Goal: Find specific page/section: Find specific page/section

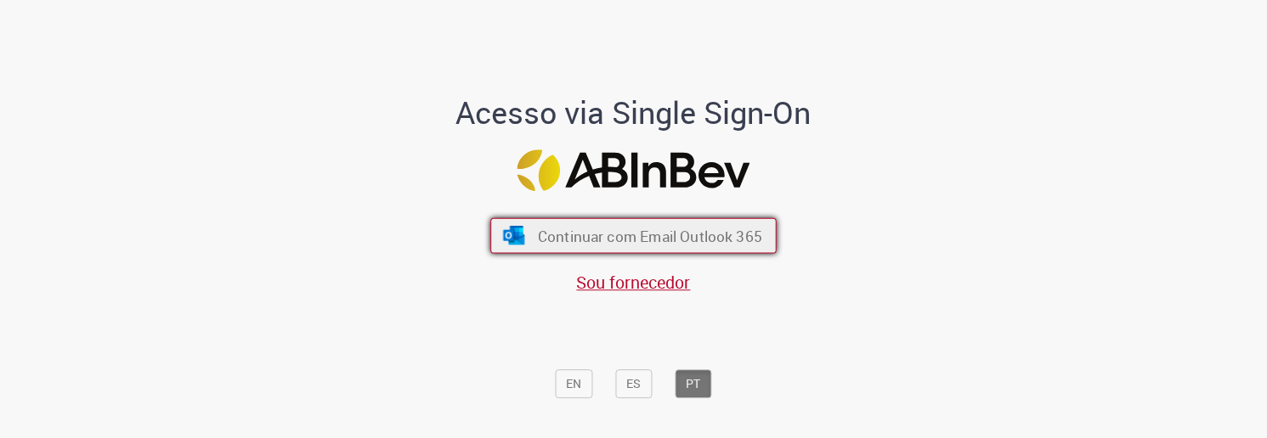
click at [680, 240] on span "Continuar com Email Outlook 365" at bounding box center [650, 236] width 224 height 20
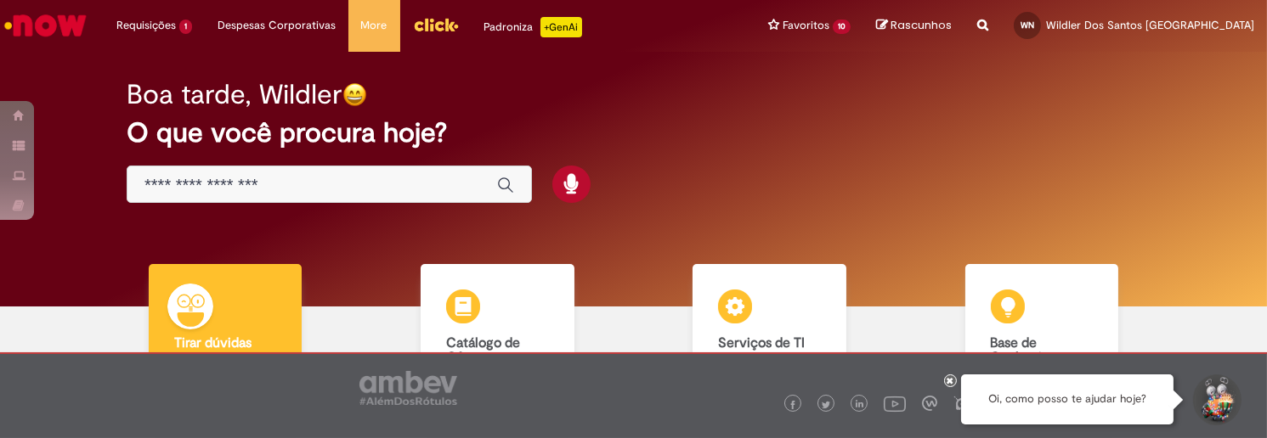
click at [65, 25] on img "Ir para a Homepage" at bounding box center [46, 25] width 88 height 34
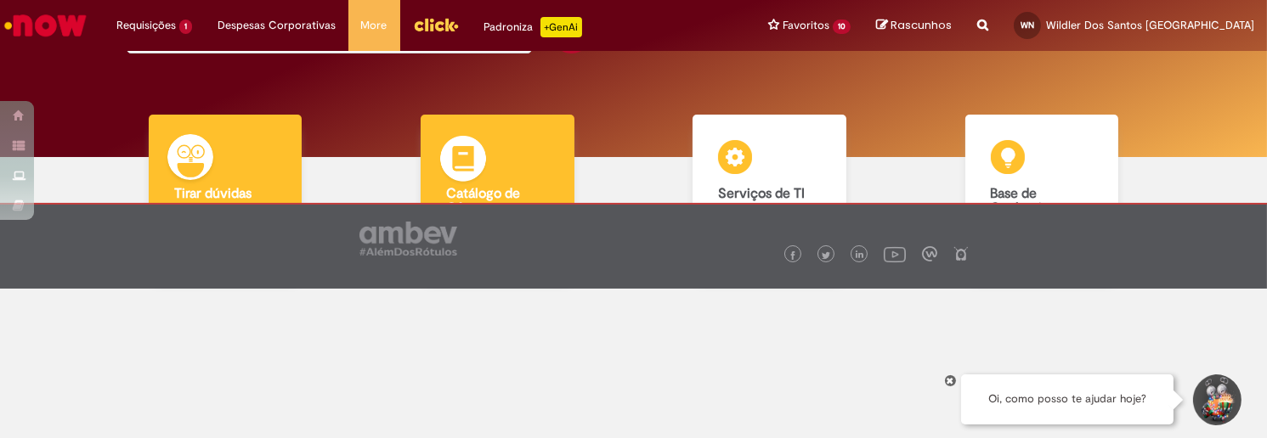
click at [515, 171] on div "Catálogo de Ofertas Catálogo de Ofertas Abra uma solicitação" at bounding box center [498, 197] width 154 height 164
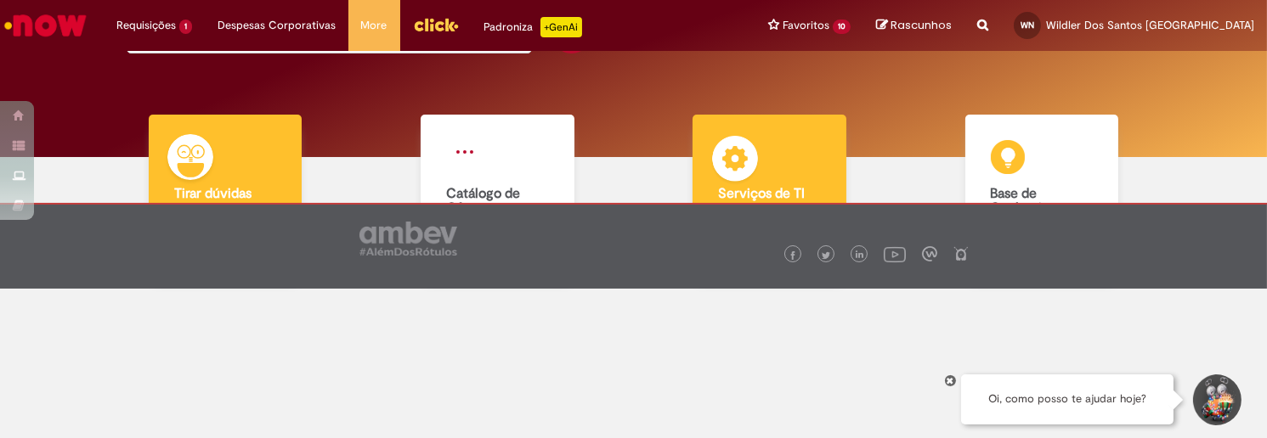
click at [767, 150] on div "Serviços de TI Serviços de TI Encontre ajuda" at bounding box center [770, 197] width 154 height 164
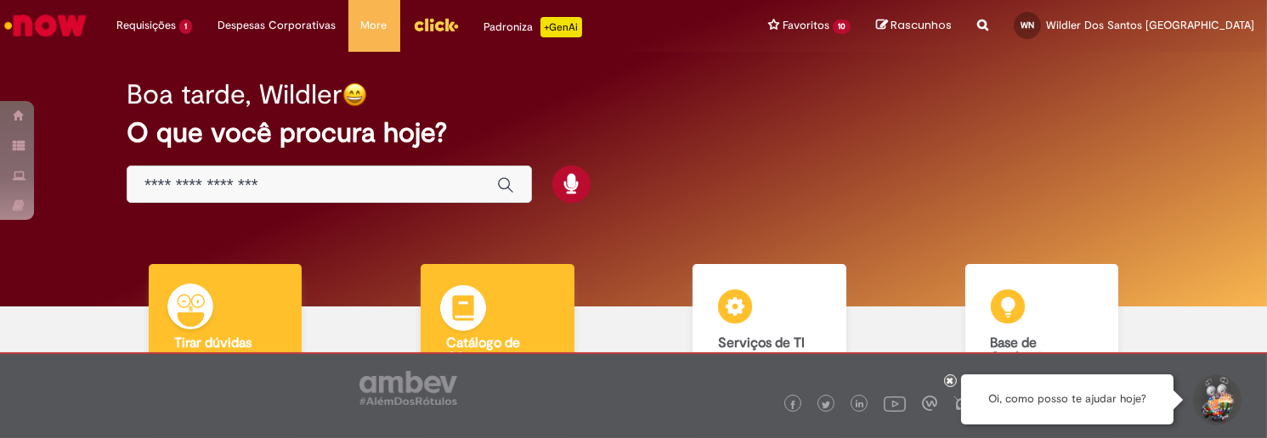
click at [498, 300] on div "Catálogo de Ofertas Catálogo de Ofertas Abra uma solicitação" at bounding box center [498, 346] width 154 height 164
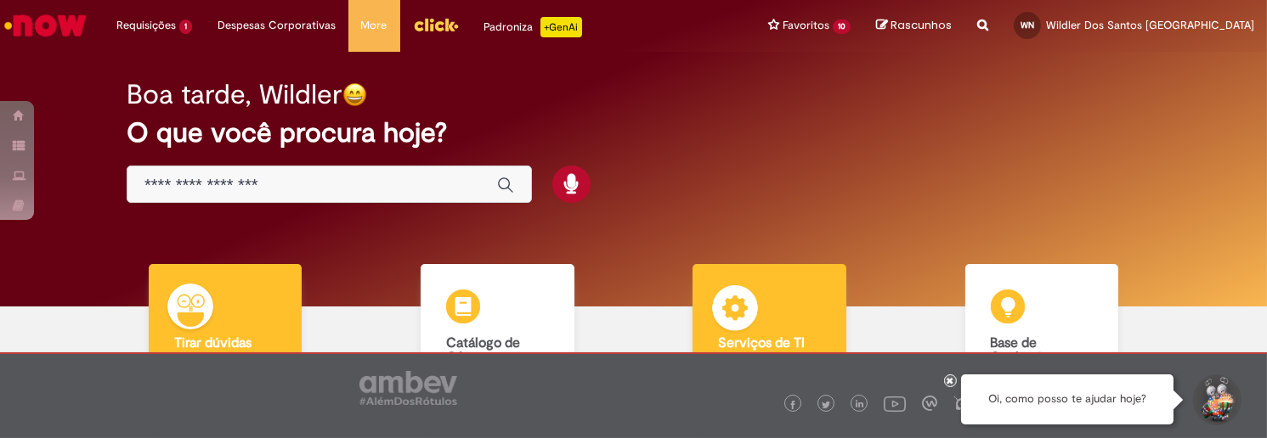
click at [797, 289] on div "Serviços de TI Serviços de TI Encontre ajuda" at bounding box center [770, 346] width 154 height 164
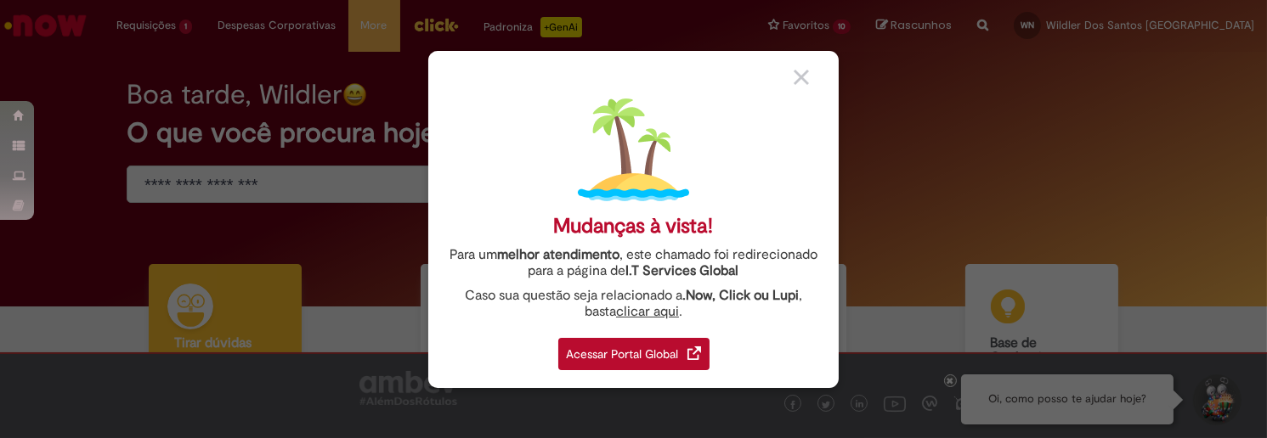
click at [624, 355] on div "Acessar Portal Global" at bounding box center [633, 354] width 151 height 32
